Goal: Information Seeking & Learning: Learn about a topic

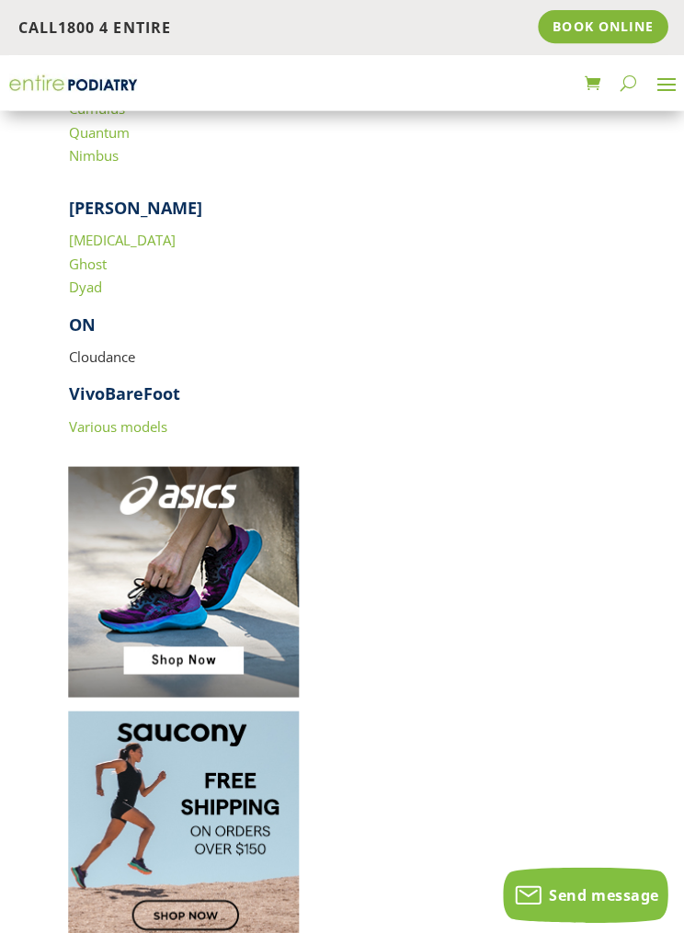
scroll to position [3059, 0]
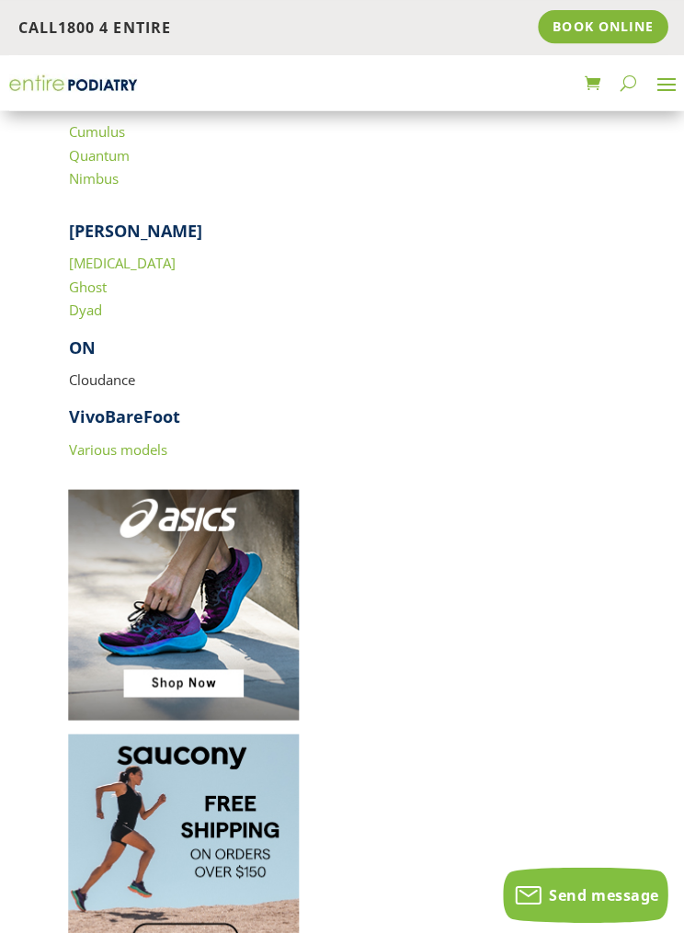
click at [180, 569] on img at bounding box center [183, 602] width 230 height 230
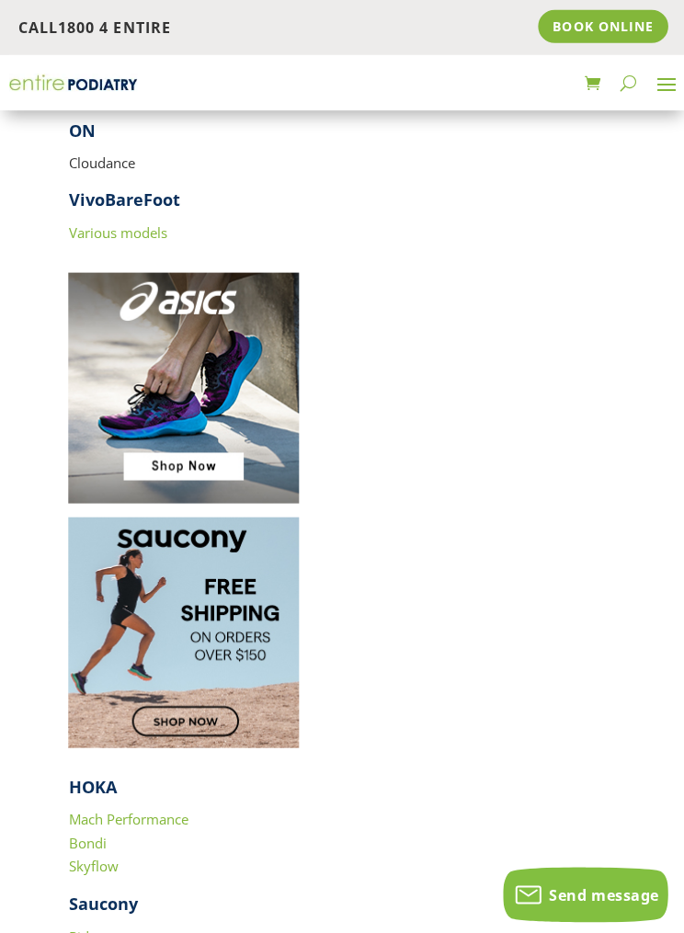
scroll to position [3275, 0]
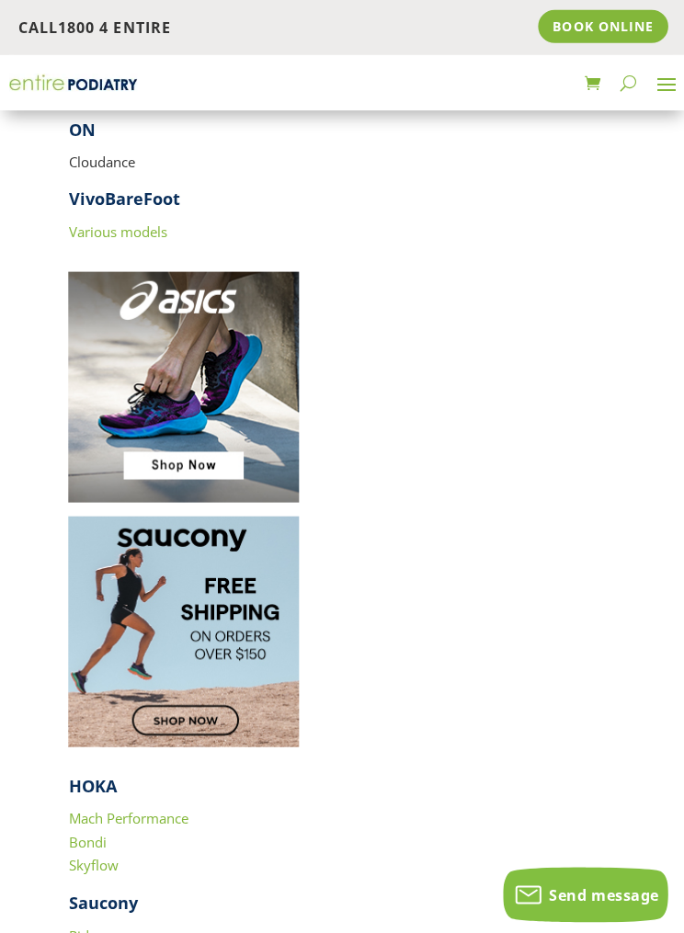
click at [193, 564] on img at bounding box center [183, 630] width 230 height 230
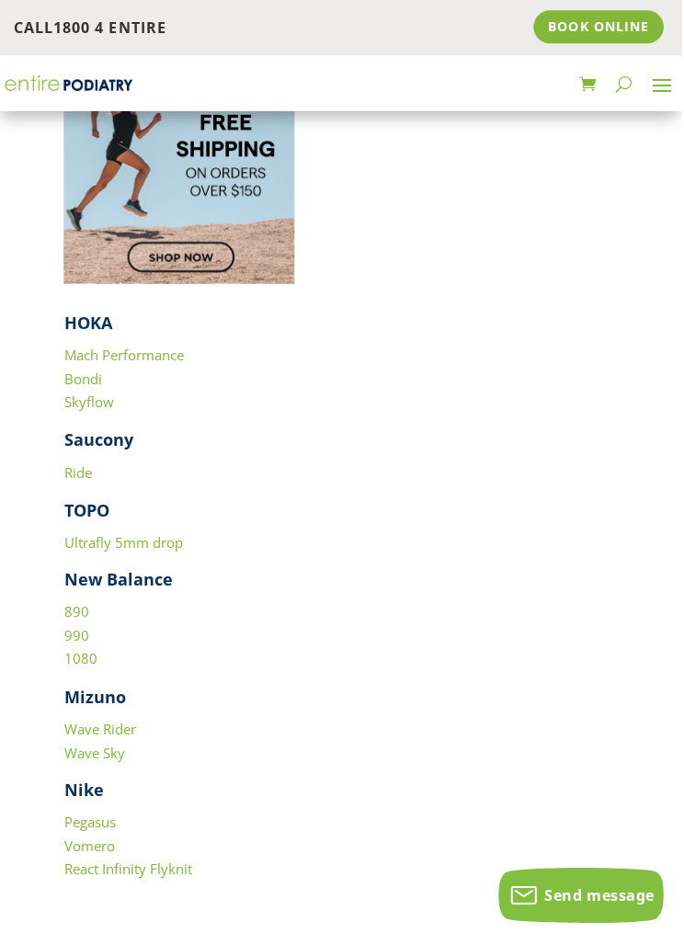
scroll to position [3737, 0]
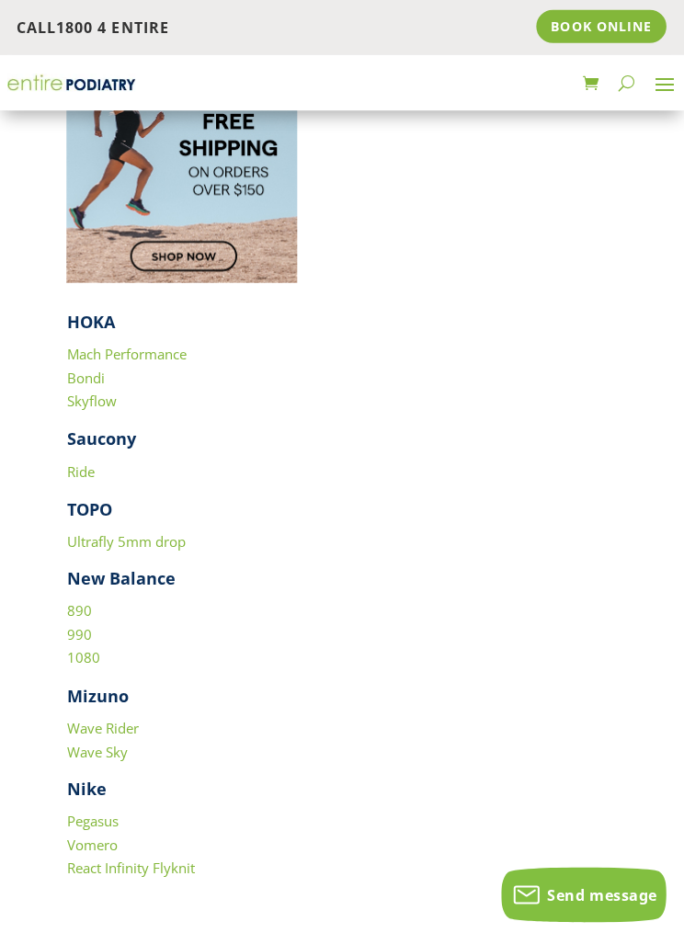
click at [99, 682] on h4 "Mizuno" at bounding box center [341, 698] width 547 height 32
click at [109, 682] on strong "Mizuno" at bounding box center [99, 693] width 62 height 22
click at [80, 682] on strong "Mizuno" at bounding box center [99, 693] width 62 height 22
click at [93, 715] on link "Wave Rider" at bounding box center [104, 724] width 72 height 18
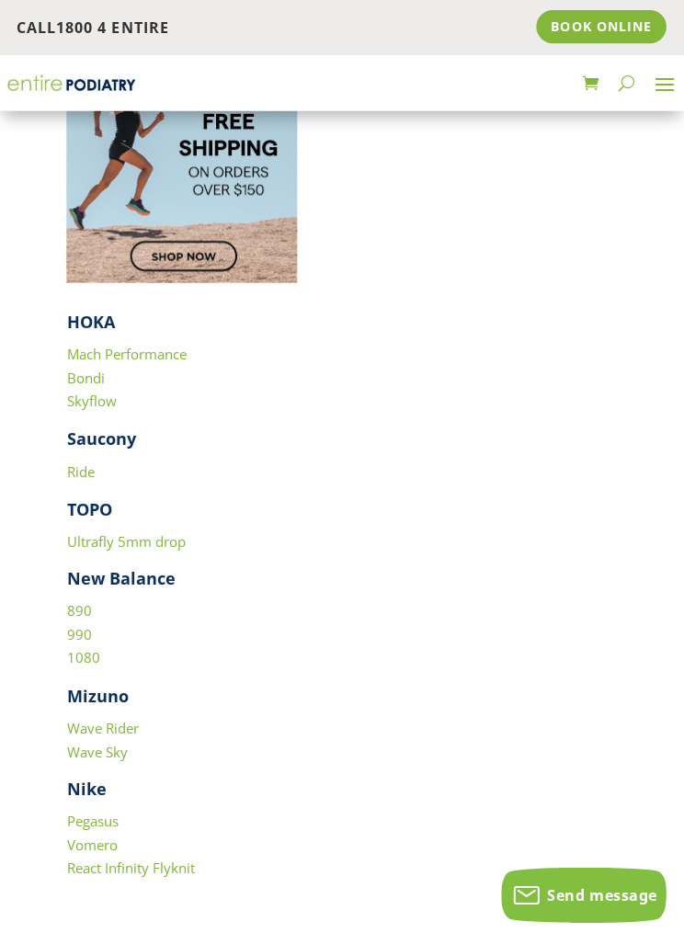
scroll to position [3766, 0]
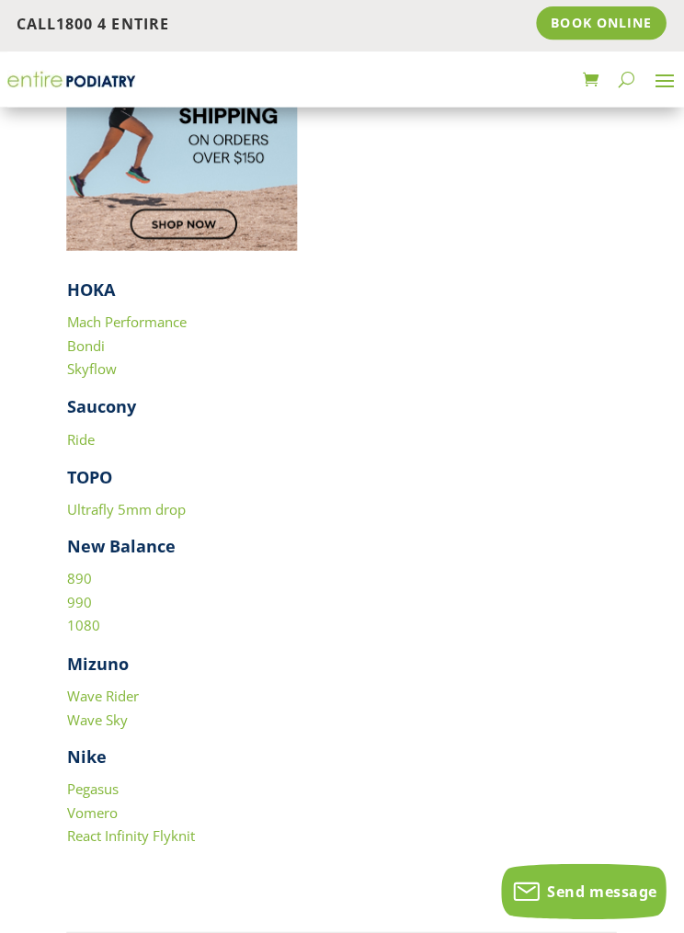
click at [87, 747] on strong "Nike" at bounding box center [88, 758] width 40 height 22
click at [97, 781] on link "Pegasus" at bounding box center [93, 790] width 51 height 18
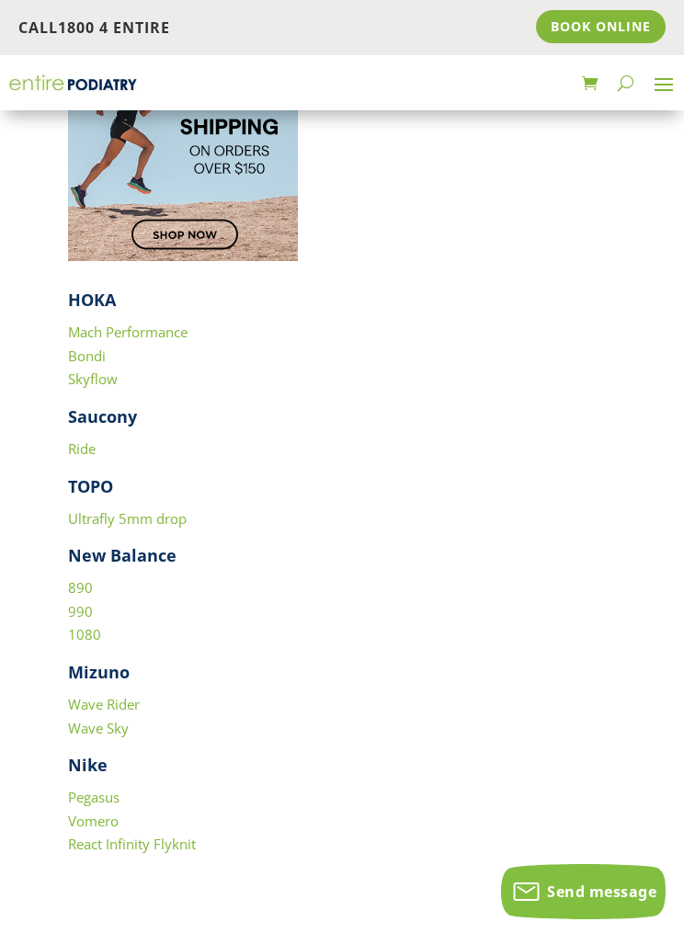
scroll to position [3757, 0]
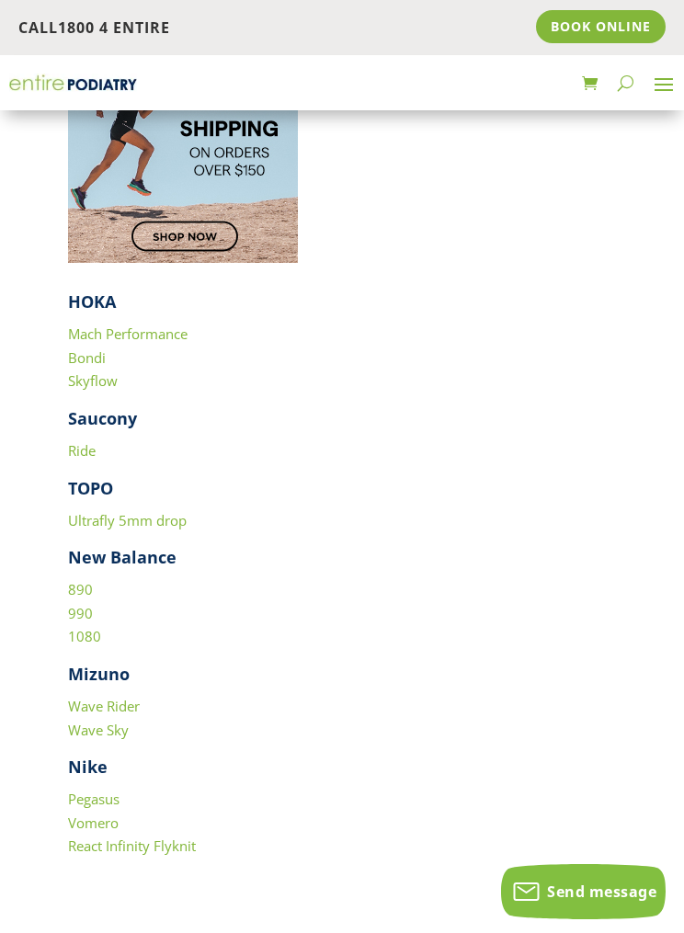
click at [97, 477] on h4 "TOPO" at bounding box center [341, 493] width 547 height 32
click at [139, 511] on link "Ultrafly 5mm drop" at bounding box center [127, 520] width 119 height 18
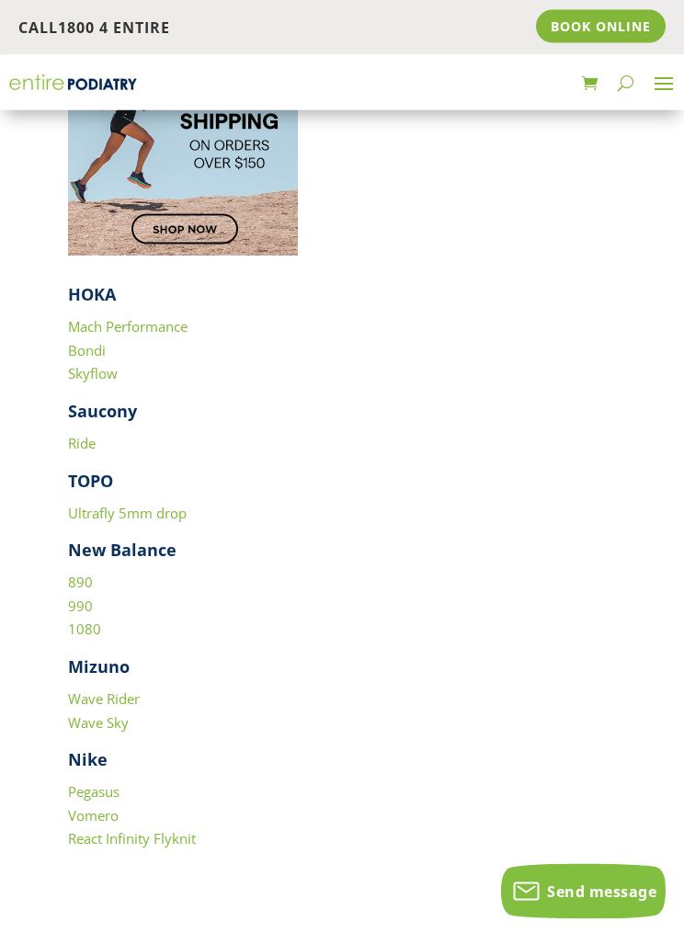
scroll to position [3764, 0]
click at [82, 434] on link "Ride" at bounding box center [82, 443] width 28 height 18
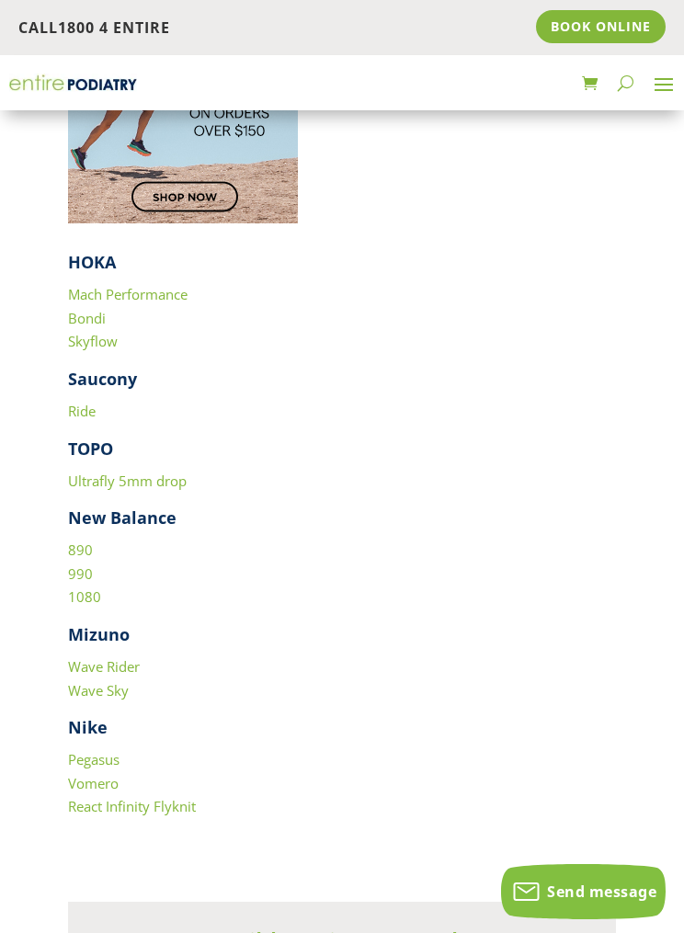
click at [92, 309] on link "Bondi" at bounding box center [87, 318] width 38 height 18
click at [85, 541] on link "890" at bounding box center [80, 550] width 25 height 18
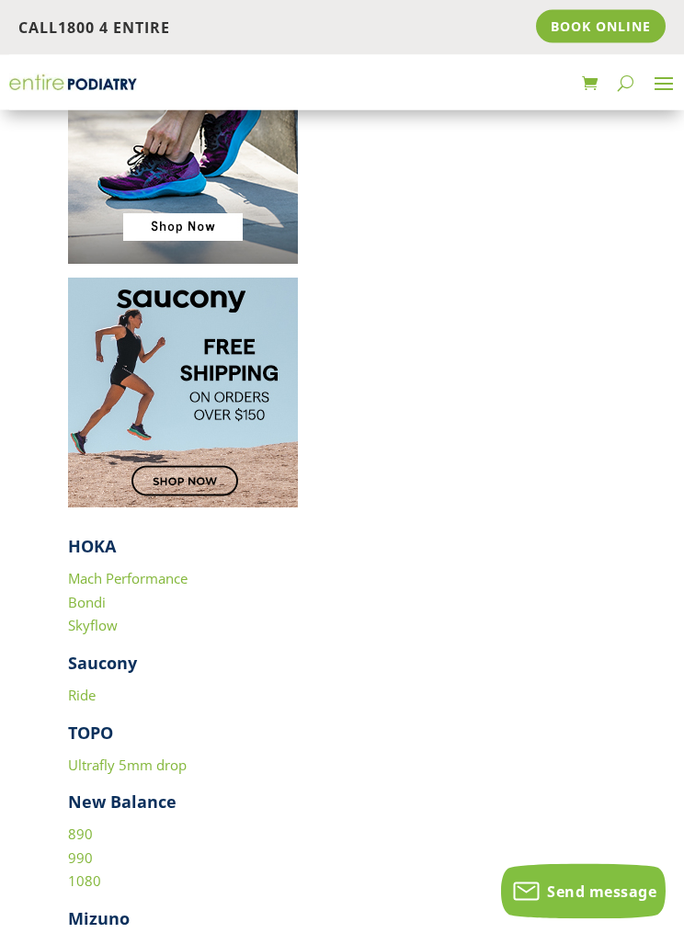
scroll to position [3508, 0]
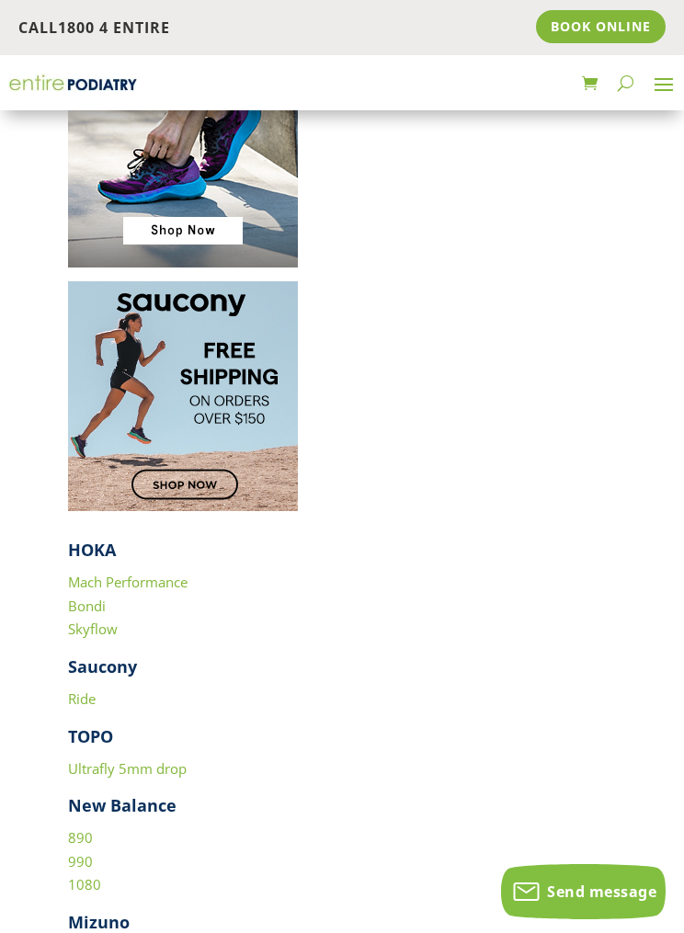
click at [157, 573] on link "Mach Performance" at bounding box center [128, 582] width 120 height 18
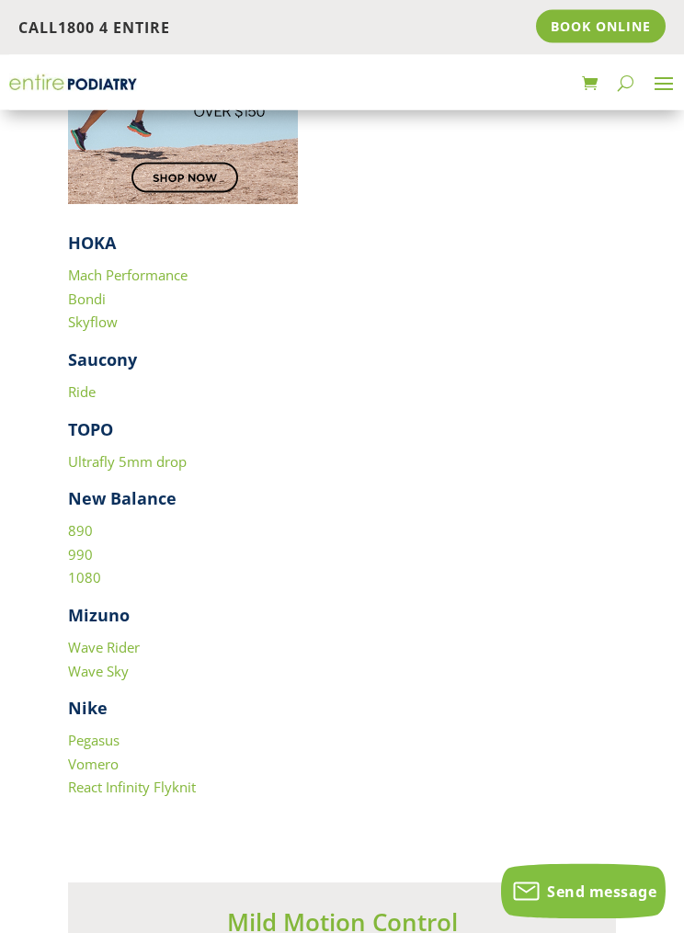
scroll to position [3817, 0]
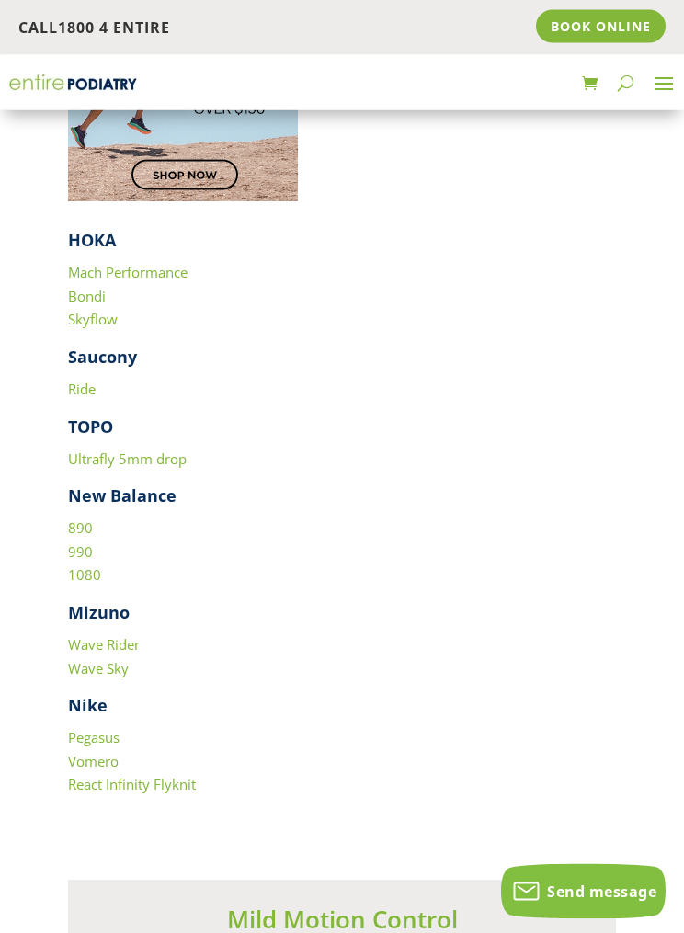
click at [346, 262] on p "Mach Performance Bondi Skyflow" at bounding box center [341, 304] width 547 height 85
click at [144, 775] on link "React Infinity Flyknit" at bounding box center [132, 784] width 128 height 18
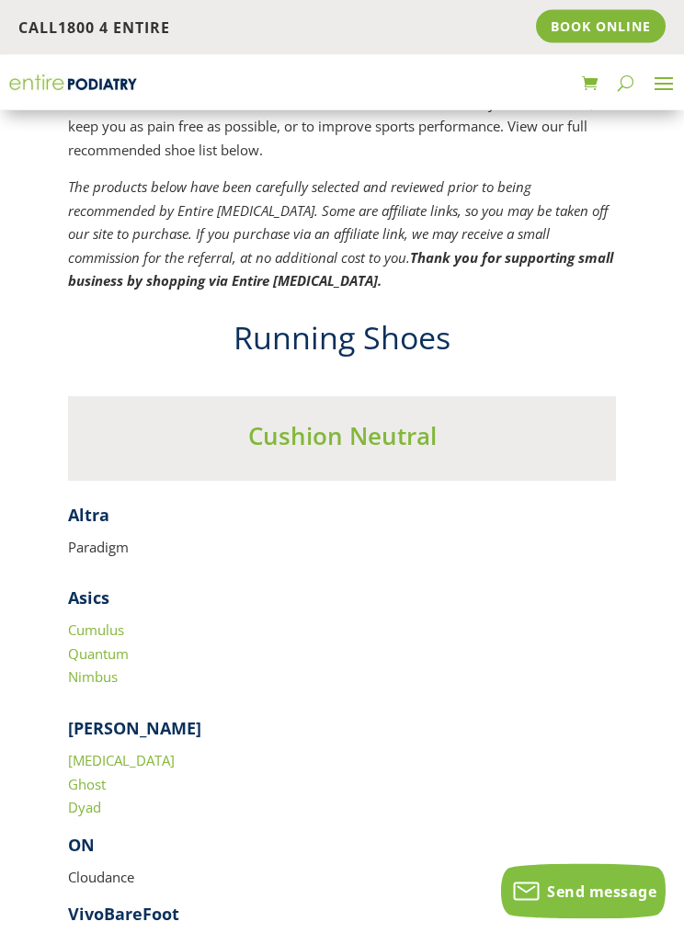
scroll to position [2582, 0]
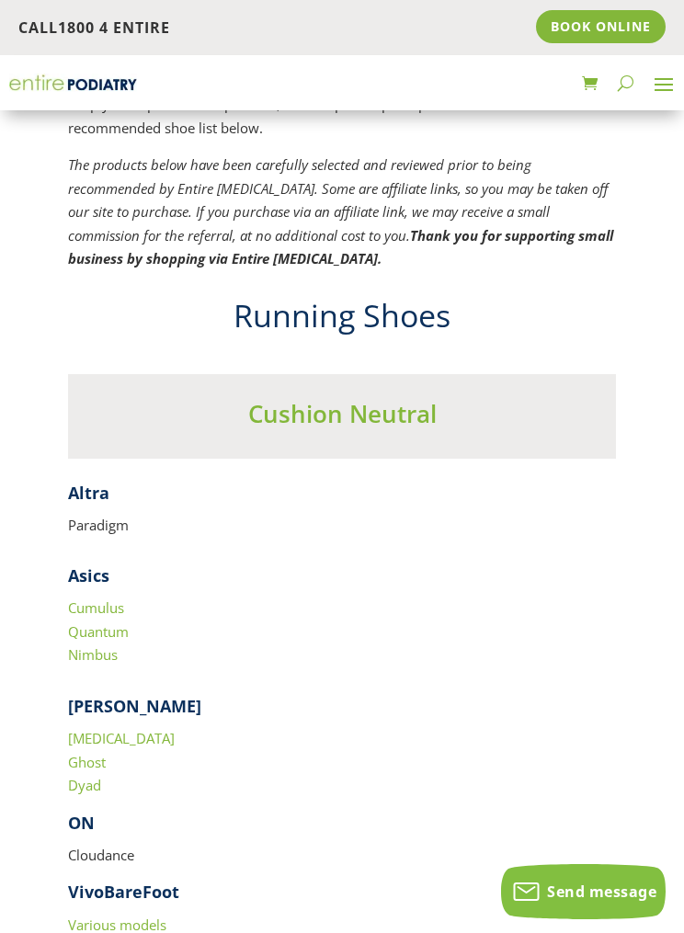
click at [95, 645] on link "Nimbus" at bounding box center [93, 654] width 50 height 18
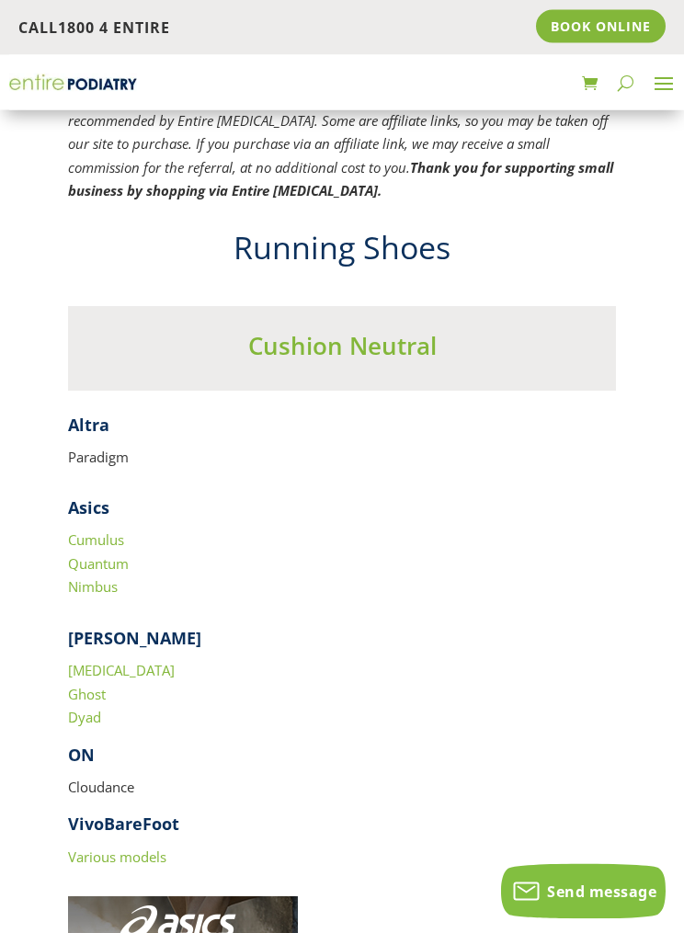
scroll to position [2651, 0]
click at [85, 707] on link "Dyad" at bounding box center [84, 716] width 33 height 18
